Goal: Information Seeking & Learning: Learn about a topic

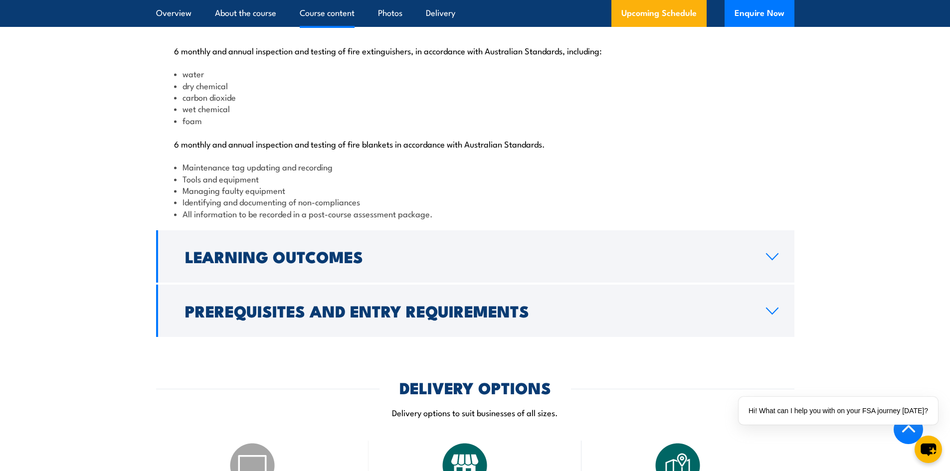
scroll to position [1147, 0]
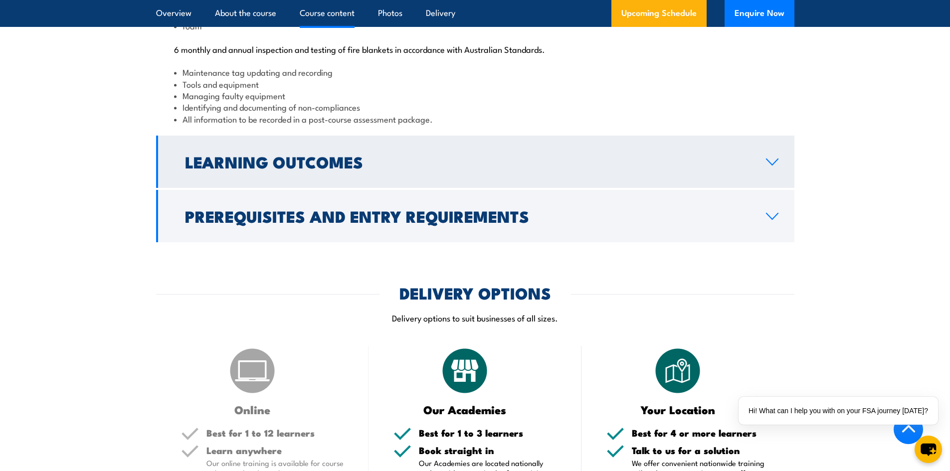
click at [317, 182] on link "Learning Outcomes" at bounding box center [475, 162] width 638 height 52
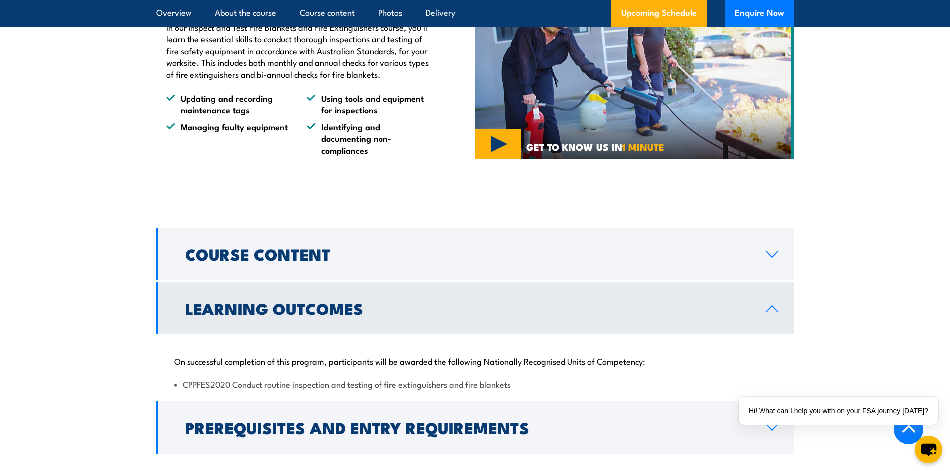
scroll to position [918, 0]
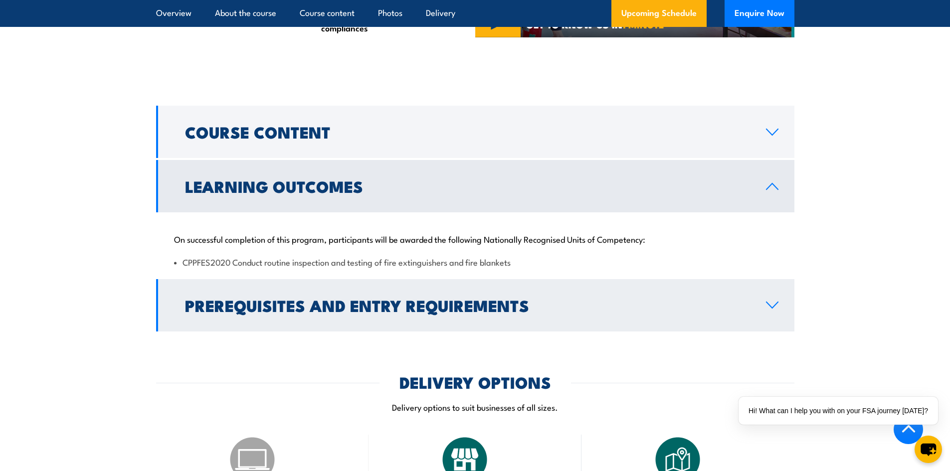
click at [320, 332] on link "Prerequisites and Entry Requirements" at bounding box center [475, 305] width 638 height 52
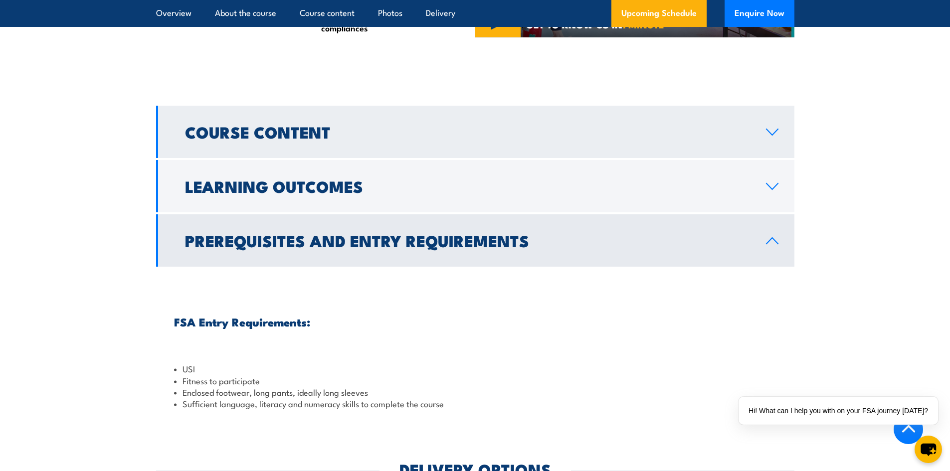
click at [267, 139] on h2 "Course Content" at bounding box center [467, 132] width 565 height 14
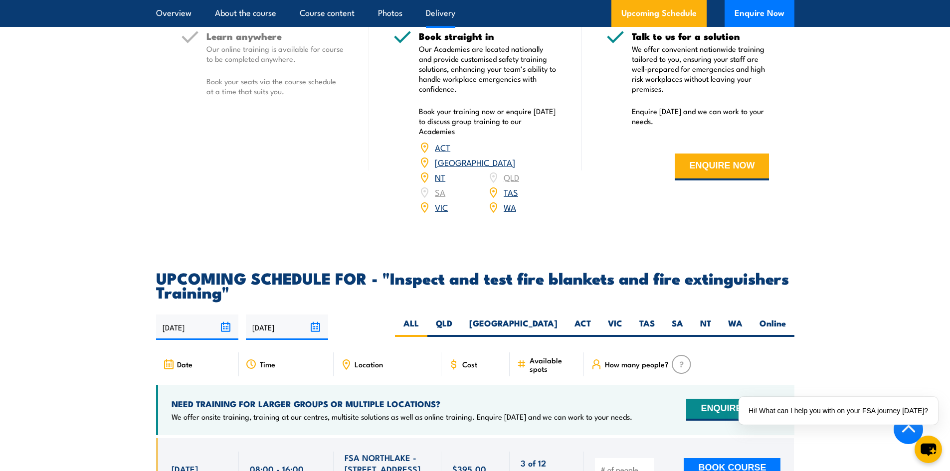
scroll to position [1531, 0]
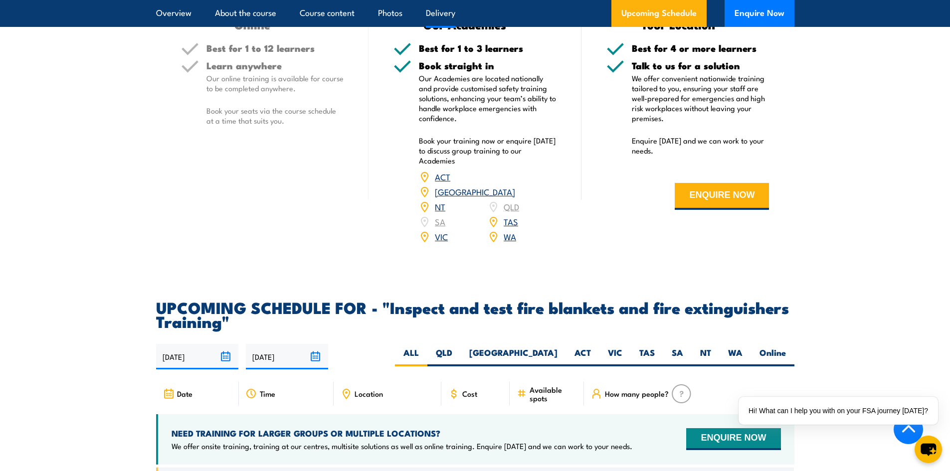
click at [458, 399] on icon at bounding box center [453, 393] width 11 height 11
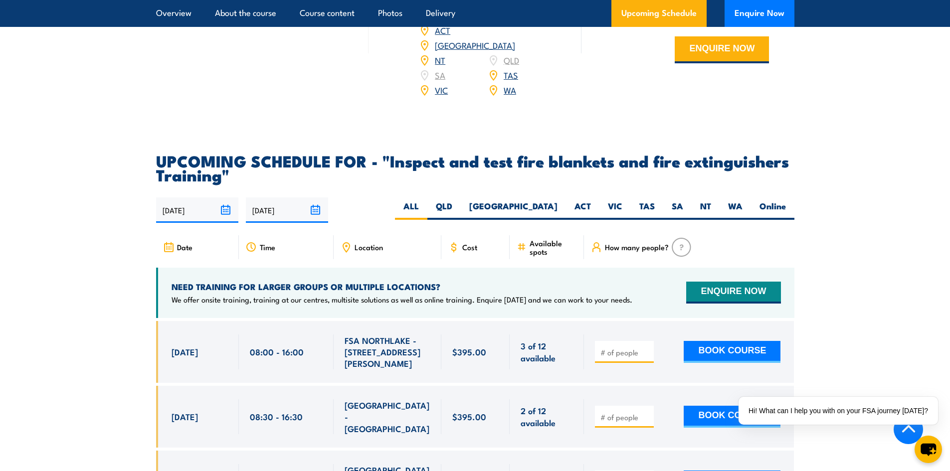
scroll to position [1781, 0]
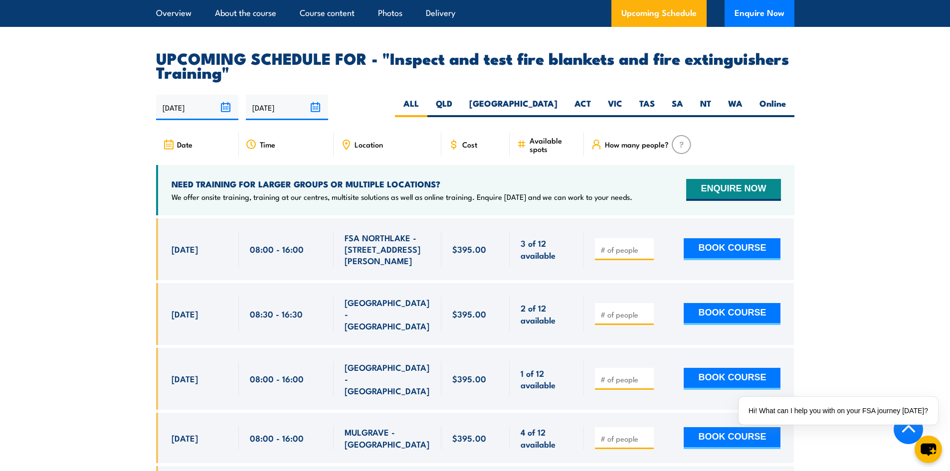
click at [677, 154] on img at bounding box center [680, 144] width 19 height 19
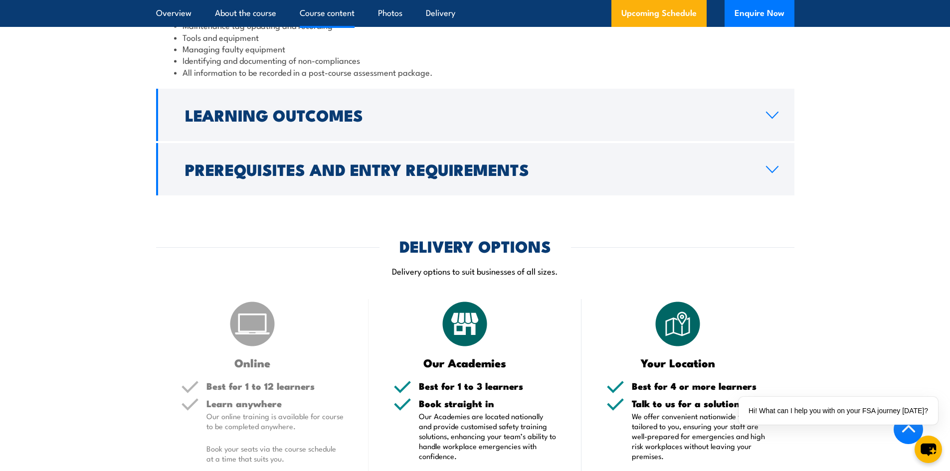
scroll to position [1182, 0]
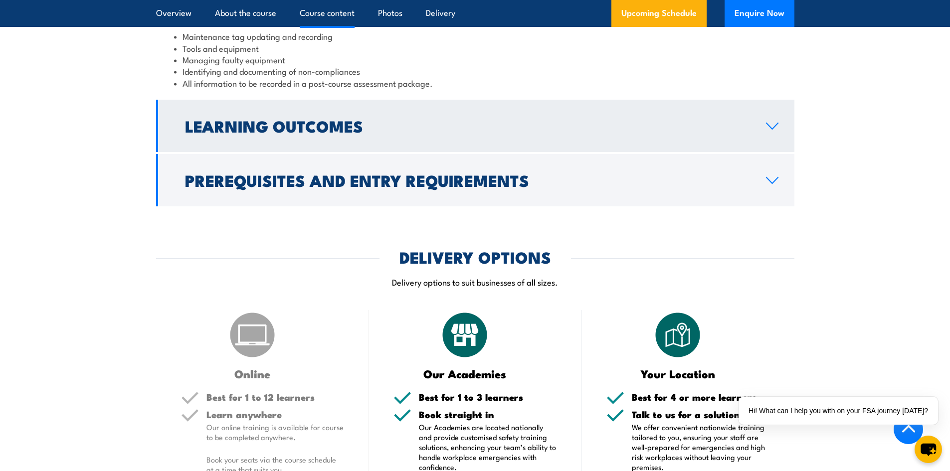
click at [445, 133] on h2 "Learning Outcomes" at bounding box center [467, 126] width 565 height 14
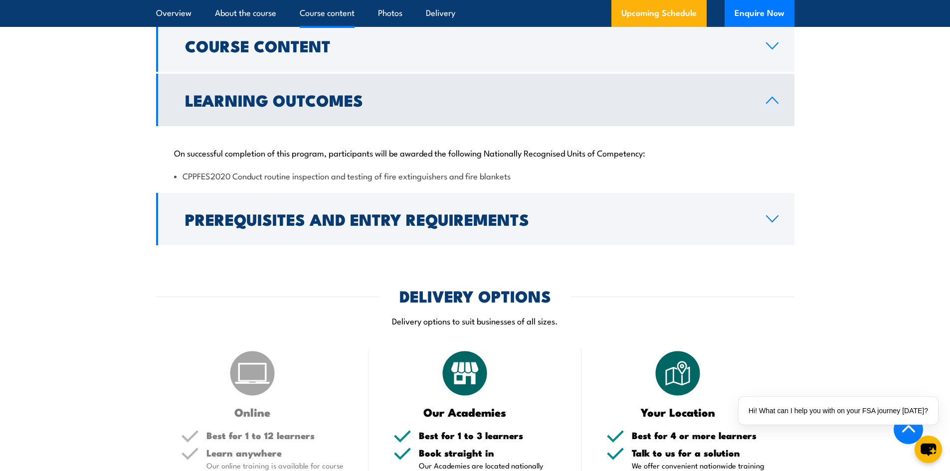
scroll to position [973, 0]
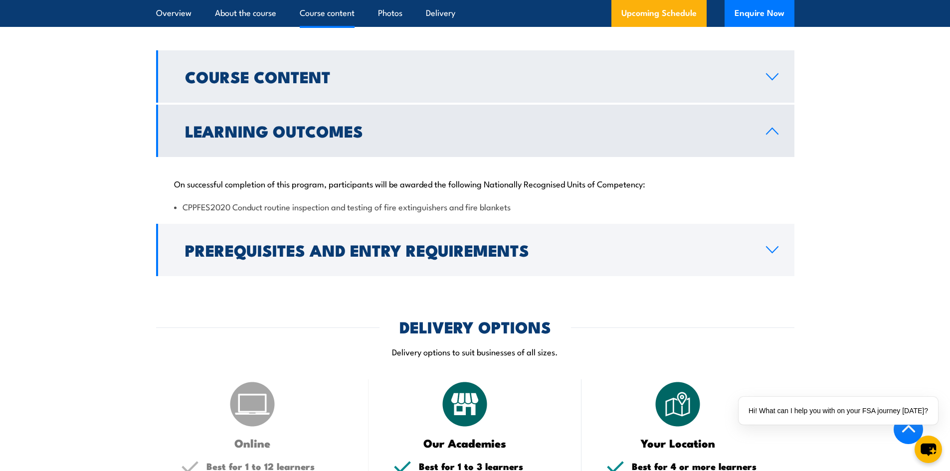
click at [374, 103] on link "Course Content" at bounding box center [475, 76] width 638 height 52
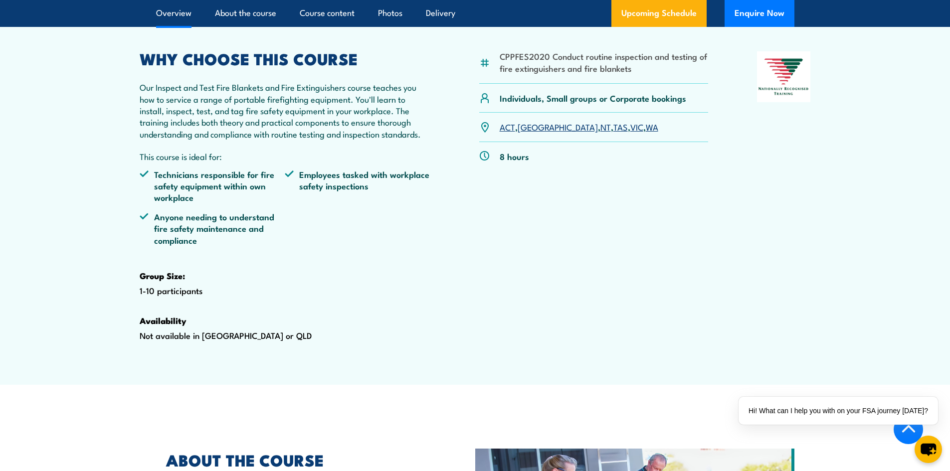
scroll to position [175, 0]
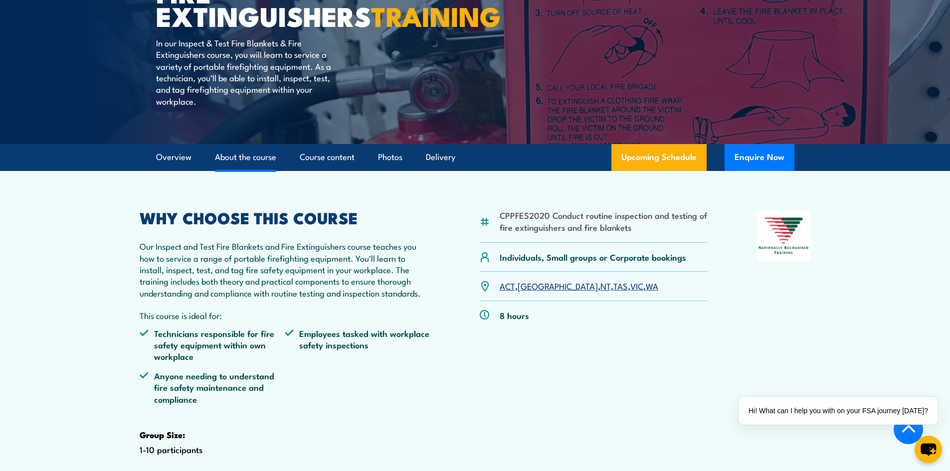
click at [239, 170] on link "About the course" at bounding box center [245, 157] width 61 height 26
